Goal: Task Accomplishment & Management: Complete application form

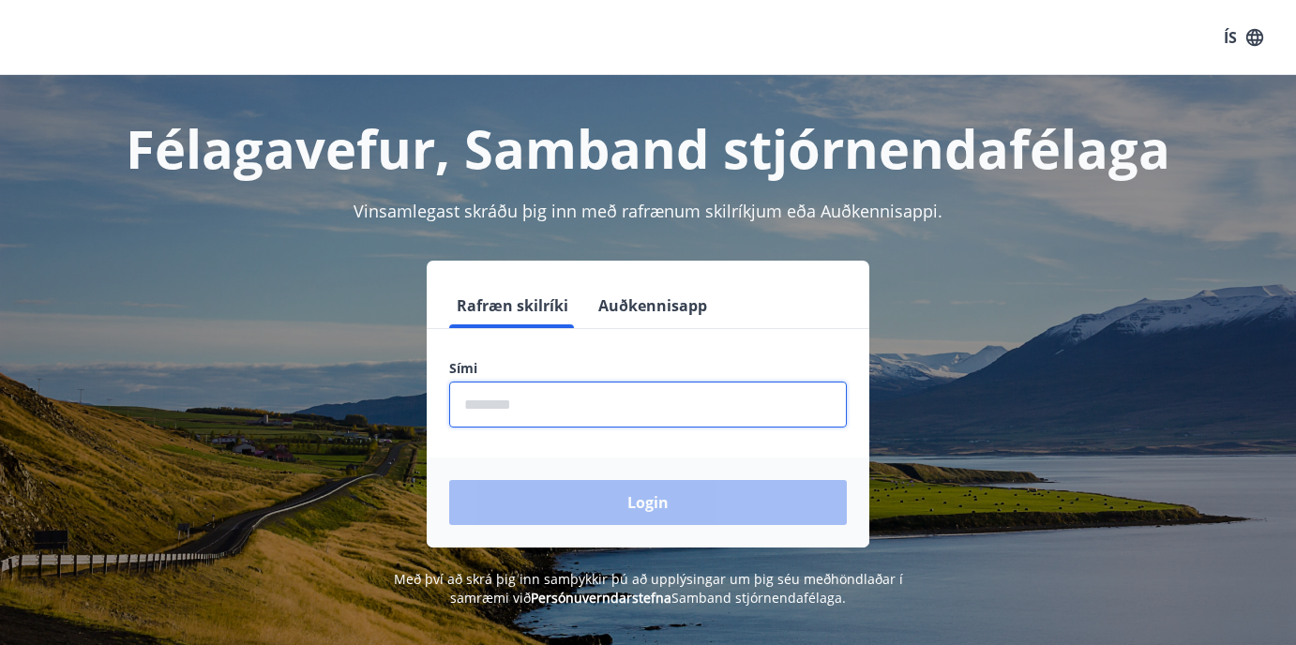
click at [598, 427] on input "phone" at bounding box center [648, 405] width 398 height 46
type input "********"
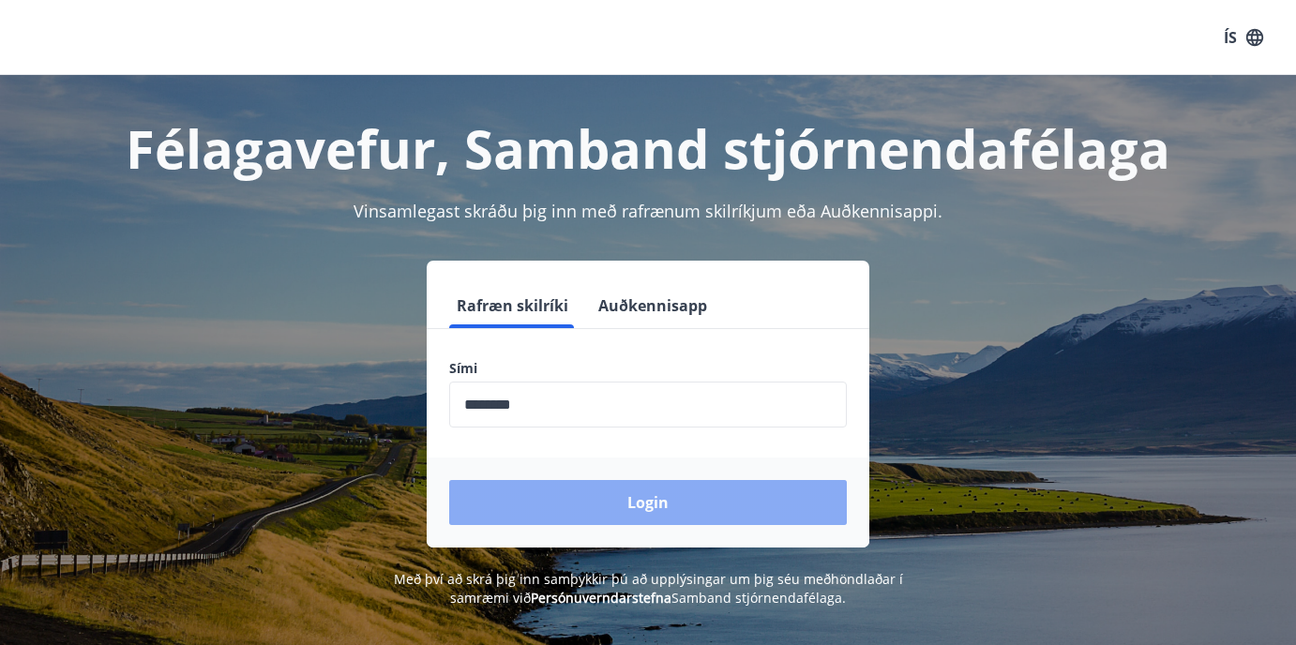
click at [596, 497] on button "Login" at bounding box center [648, 502] width 398 height 45
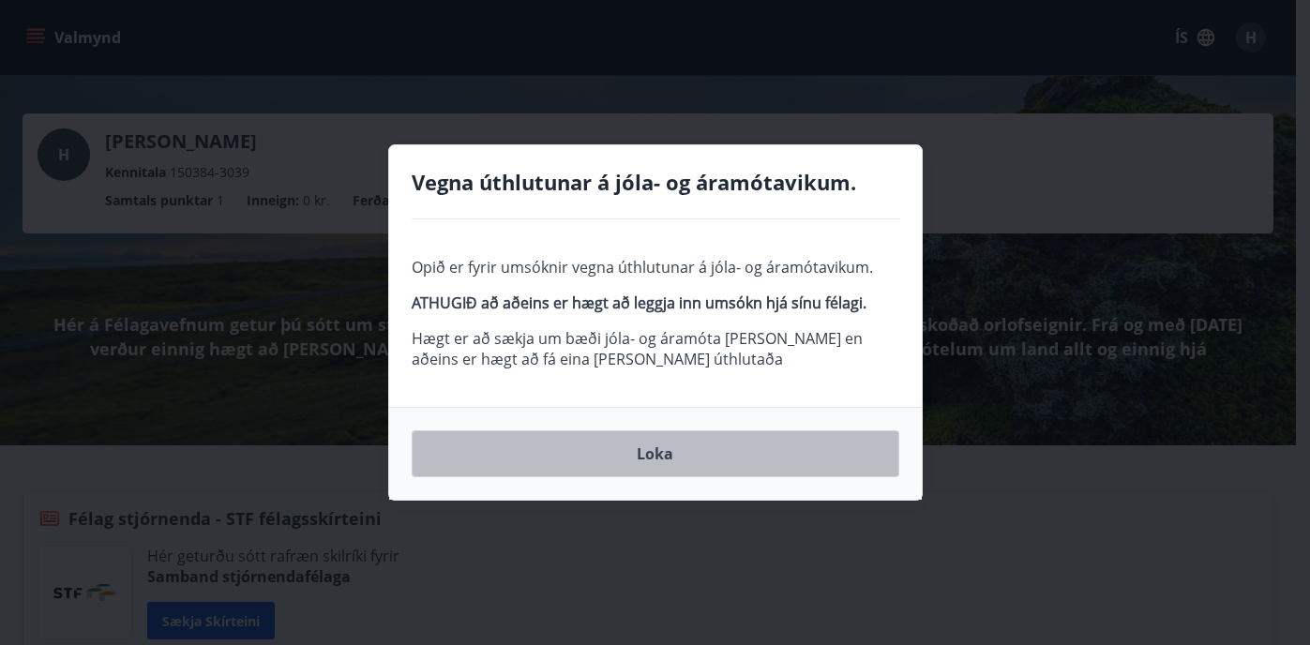
click at [711, 457] on button "Loka" at bounding box center [656, 453] width 488 height 47
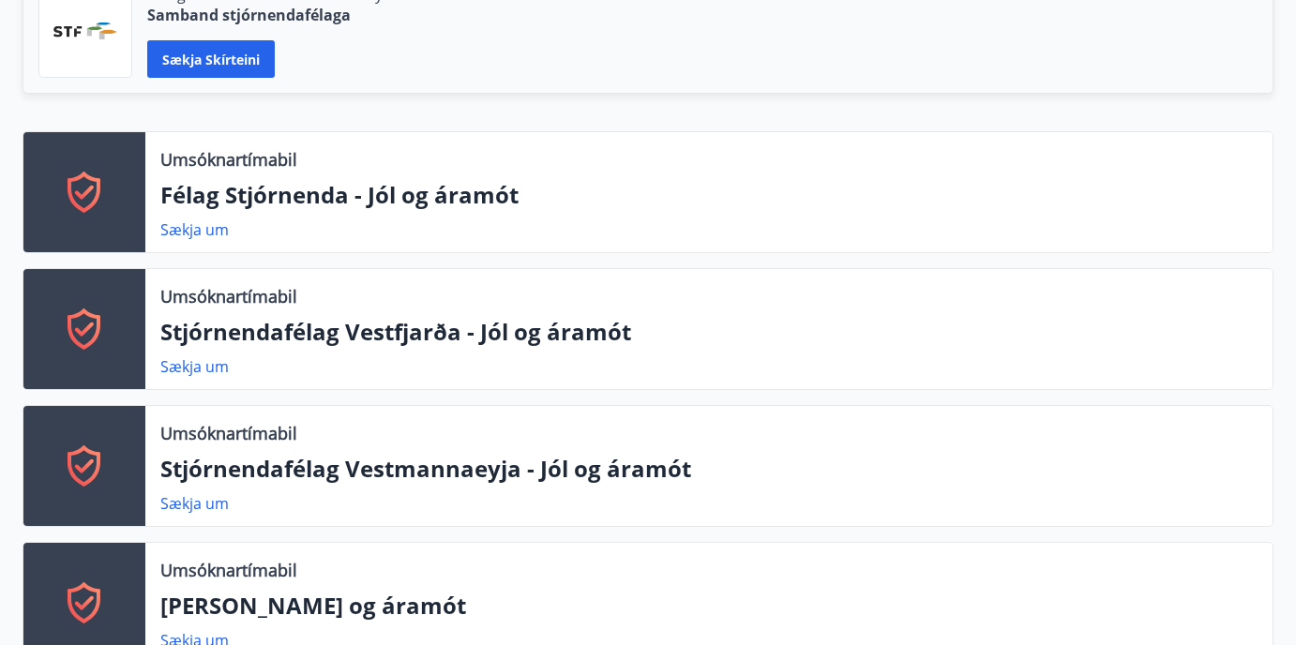
scroll to position [563, 0]
click at [421, 202] on p "Félag Stjórnenda - Jól og áramót" at bounding box center [708, 194] width 1097 height 32
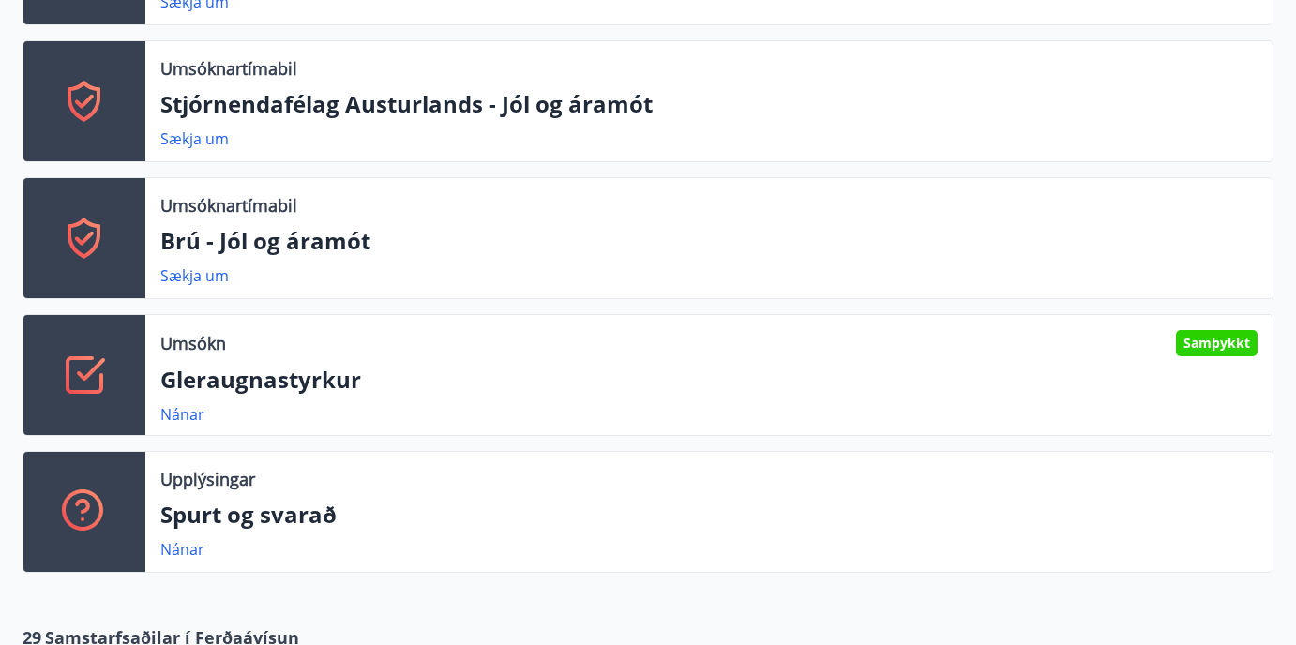
scroll to position [1219, 0]
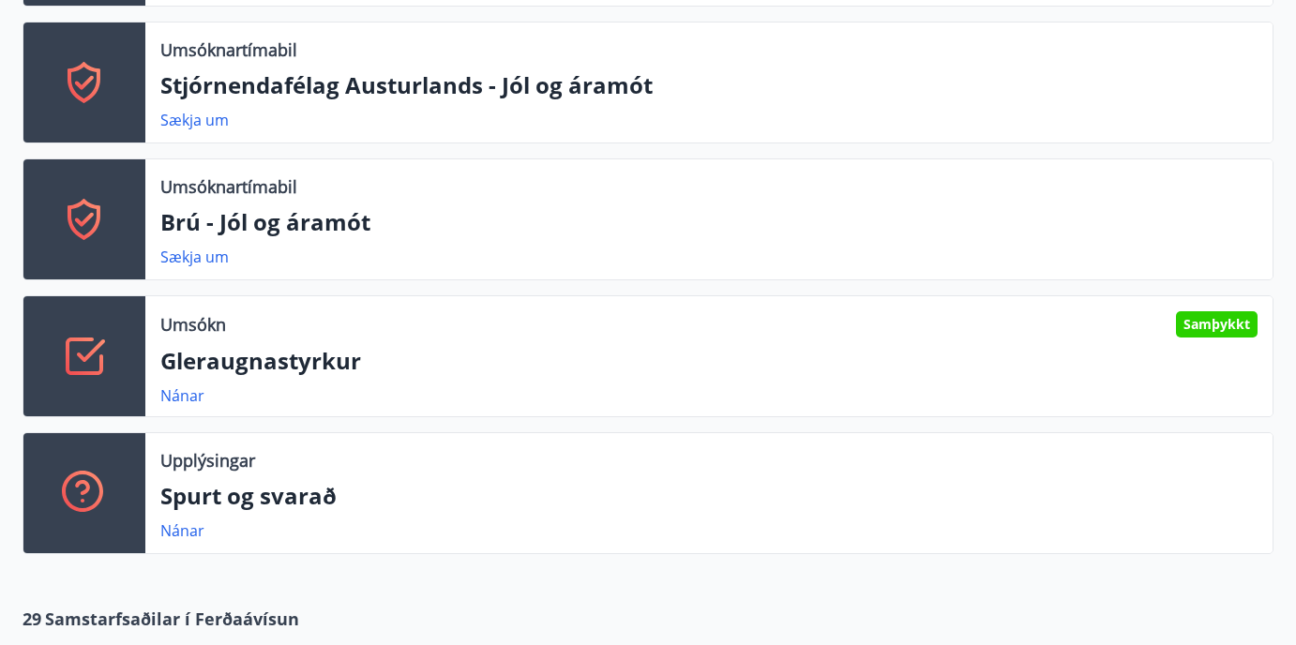
click at [264, 366] on p "Gleraugnastyrkur" at bounding box center [708, 361] width 1097 height 32
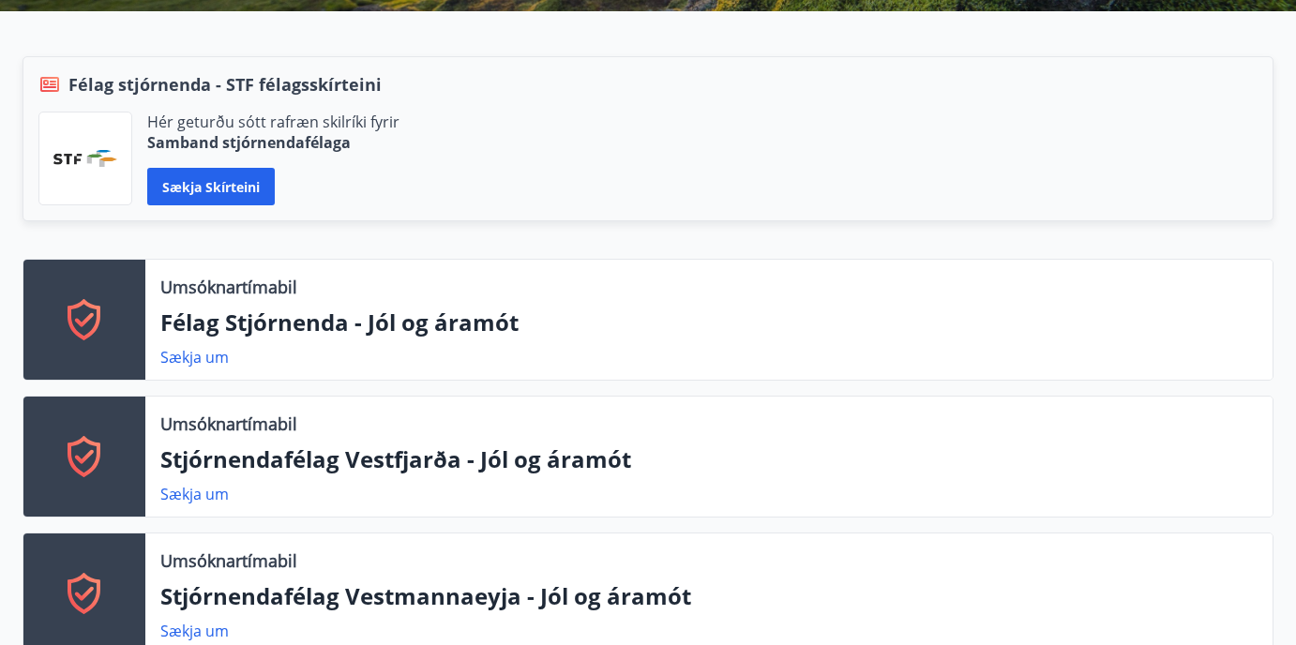
scroll to position [469, 0]
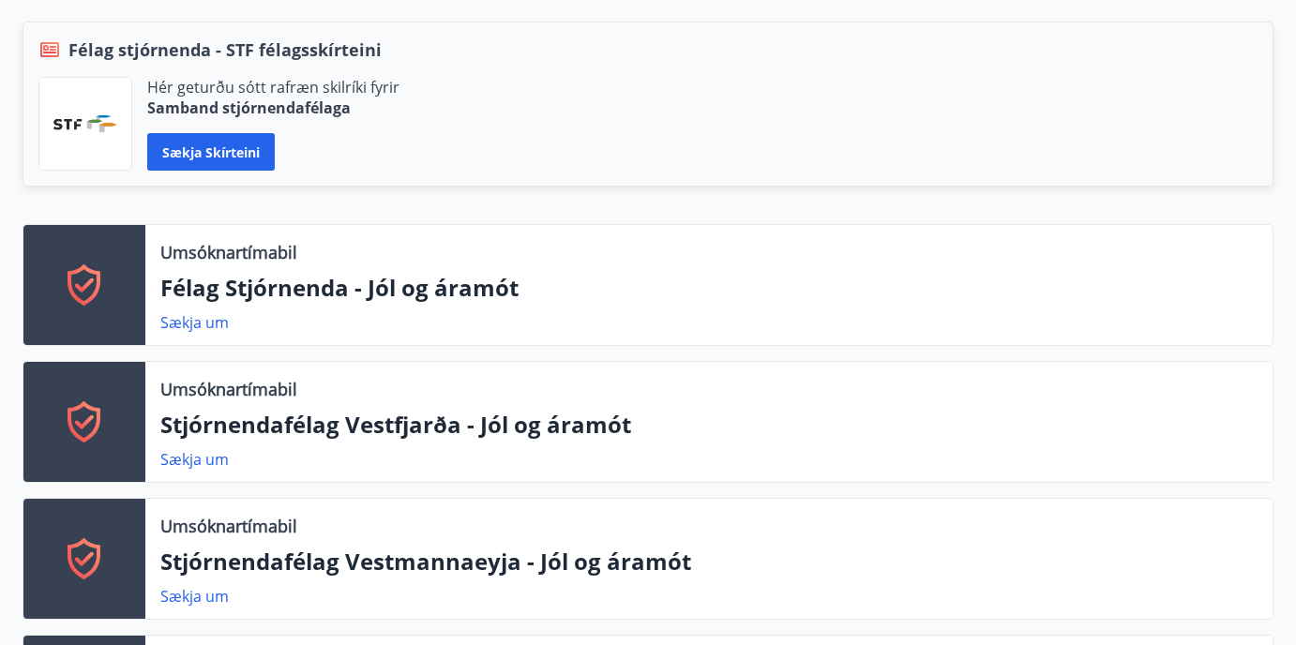
click at [391, 267] on div "Umsóknartímabil Félag Stjórnenda - Jól og áramót Sækja um" at bounding box center [708, 285] width 1127 height 120
click at [394, 294] on p "Félag Stjórnenda - Jól og áramót" at bounding box center [708, 288] width 1097 height 32
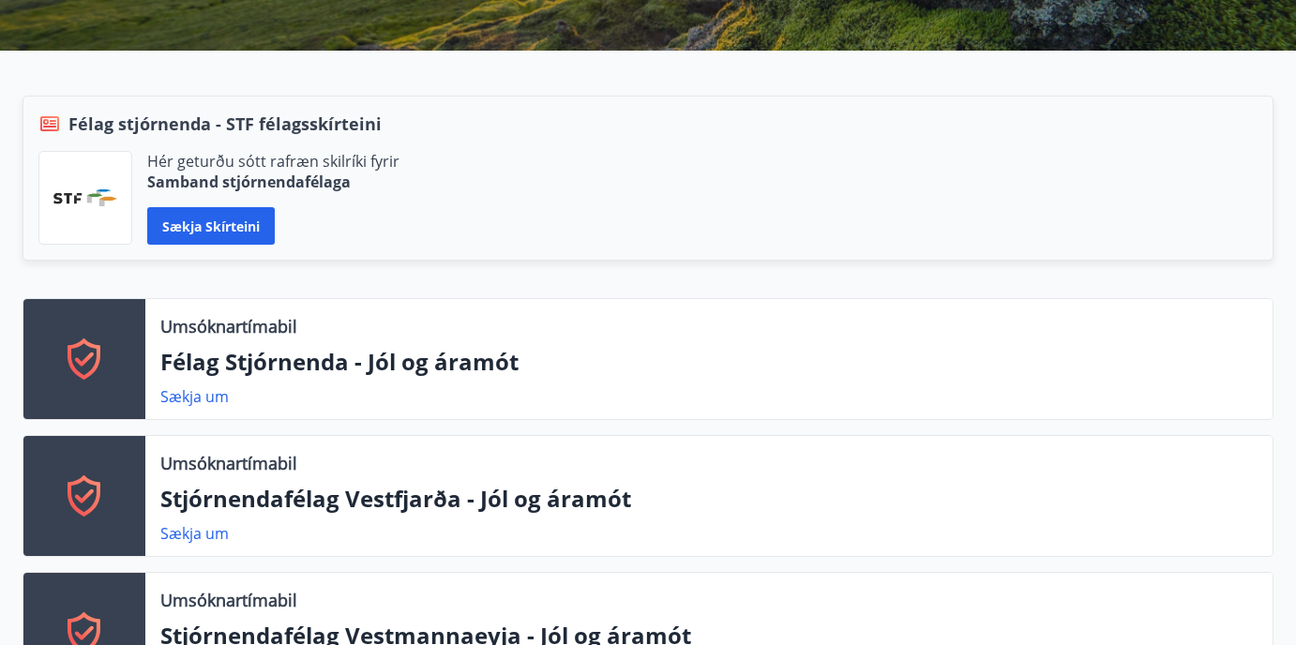
scroll to position [375, 0]
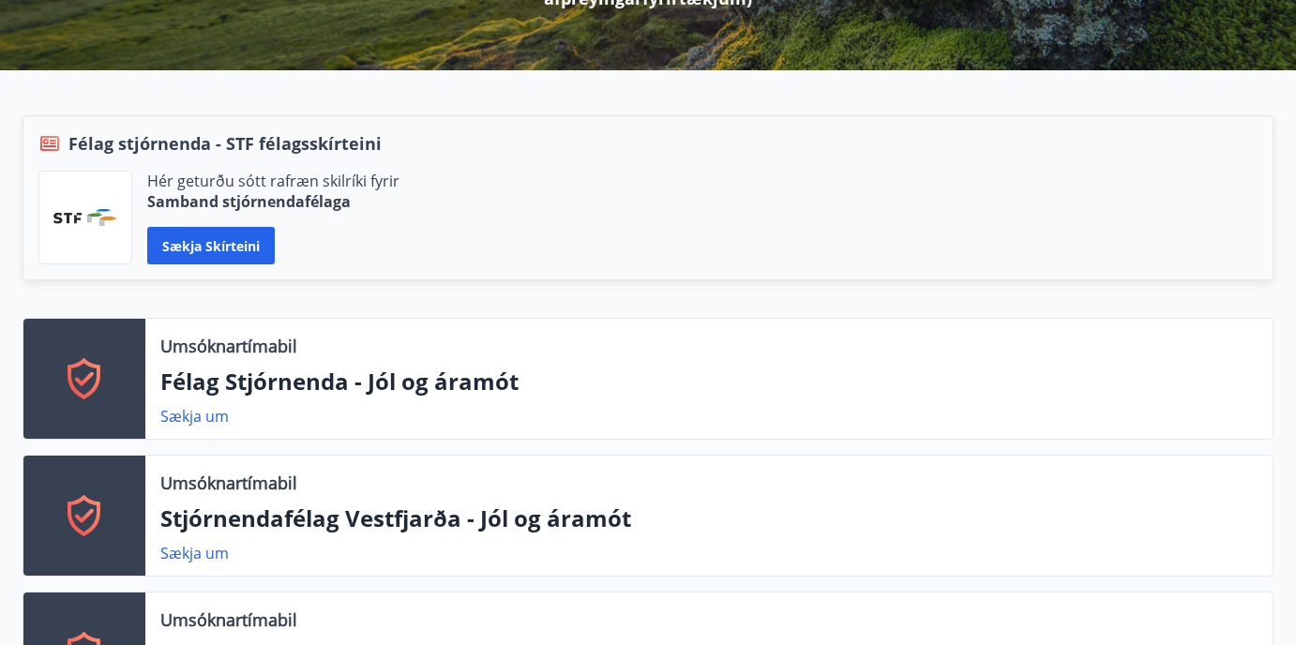
click at [478, 376] on p "Félag Stjórnenda - Jól og áramót" at bounding box center [708, 382] width 1097 height 32
click at [208, 415] on link "Sækja um" at bounding box center [194, 416] width 68 height 21
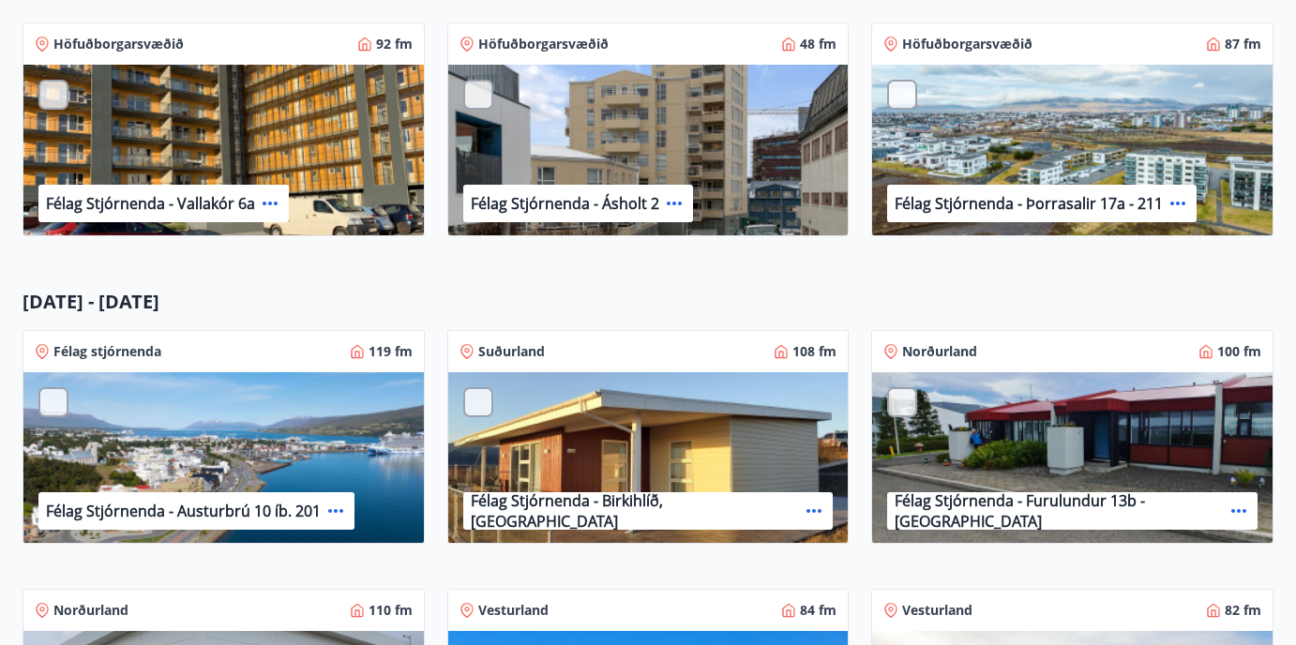
scroll to position [803, 0]
